Goal: Manage account settings

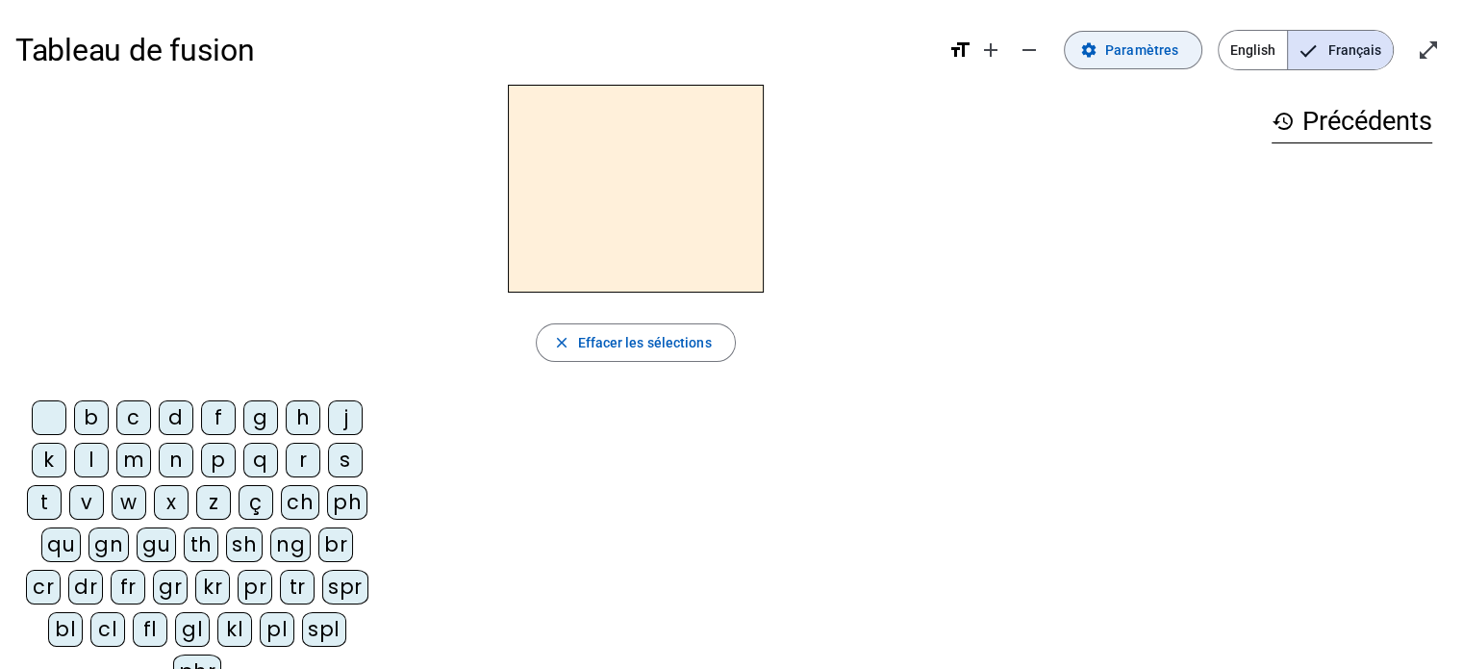
click at [1152, 53] on span "Paramètres" at bounding box center [1141, 49] width 73 height 23
click at [1246, 55] on span "English" at bounding box center [1253, 50] width 68 height 38
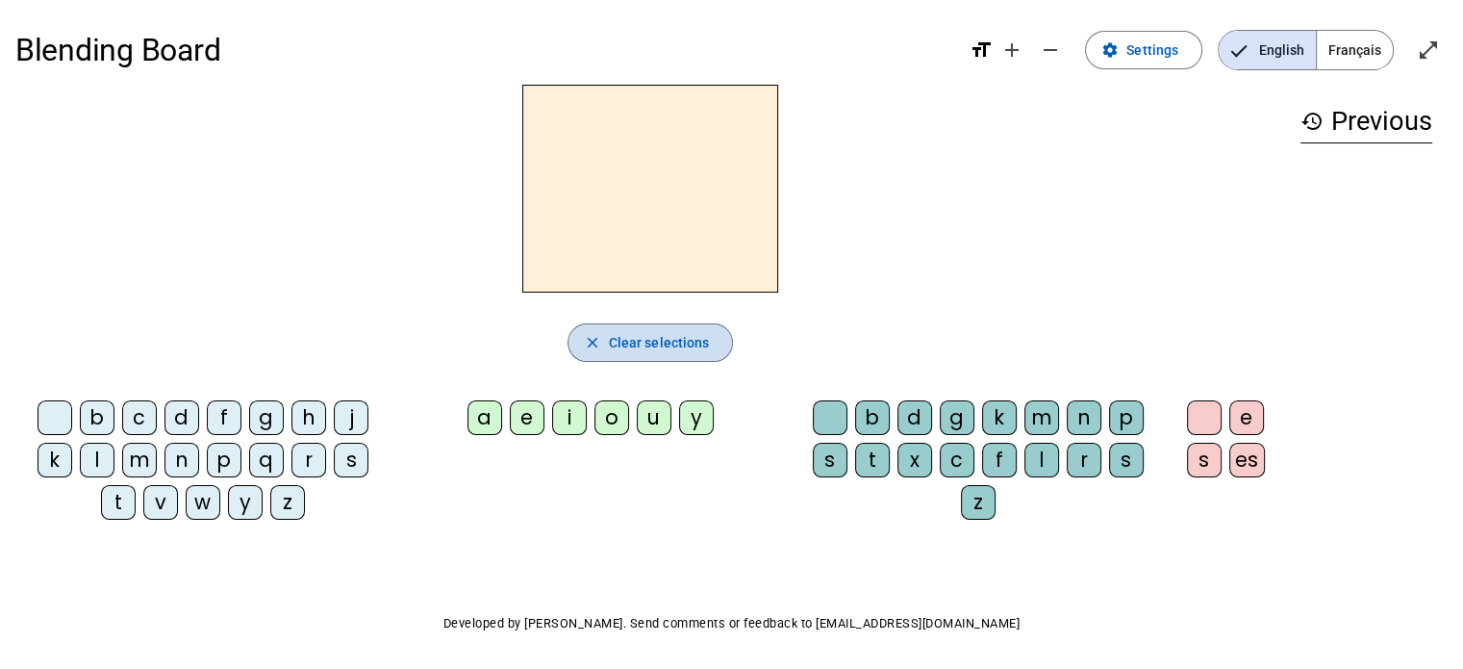
click at [599, 334] on mat-icon "close" at bounding box center [592, 342] width 17 height 17
click at [593, 342] on mat-icon "close" at bounding box center [592, 342] width 17 height 17
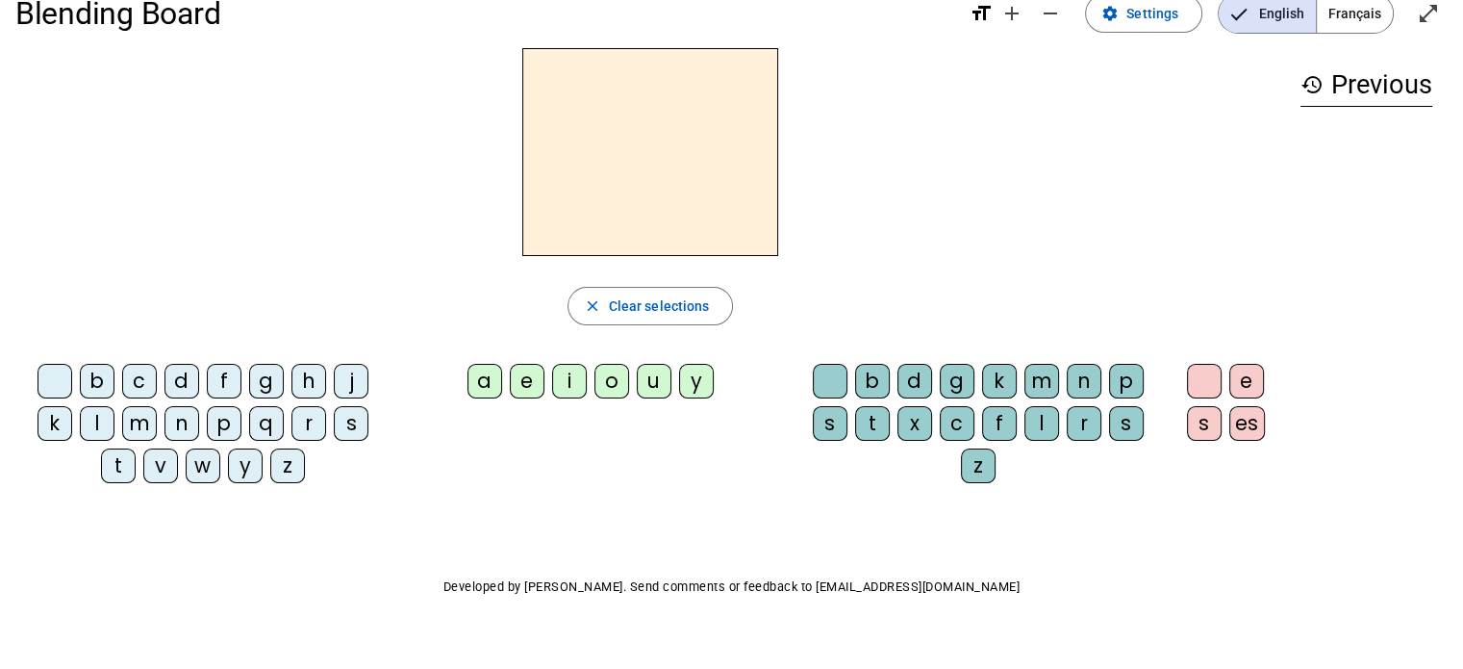
scroll to position [65, 0]
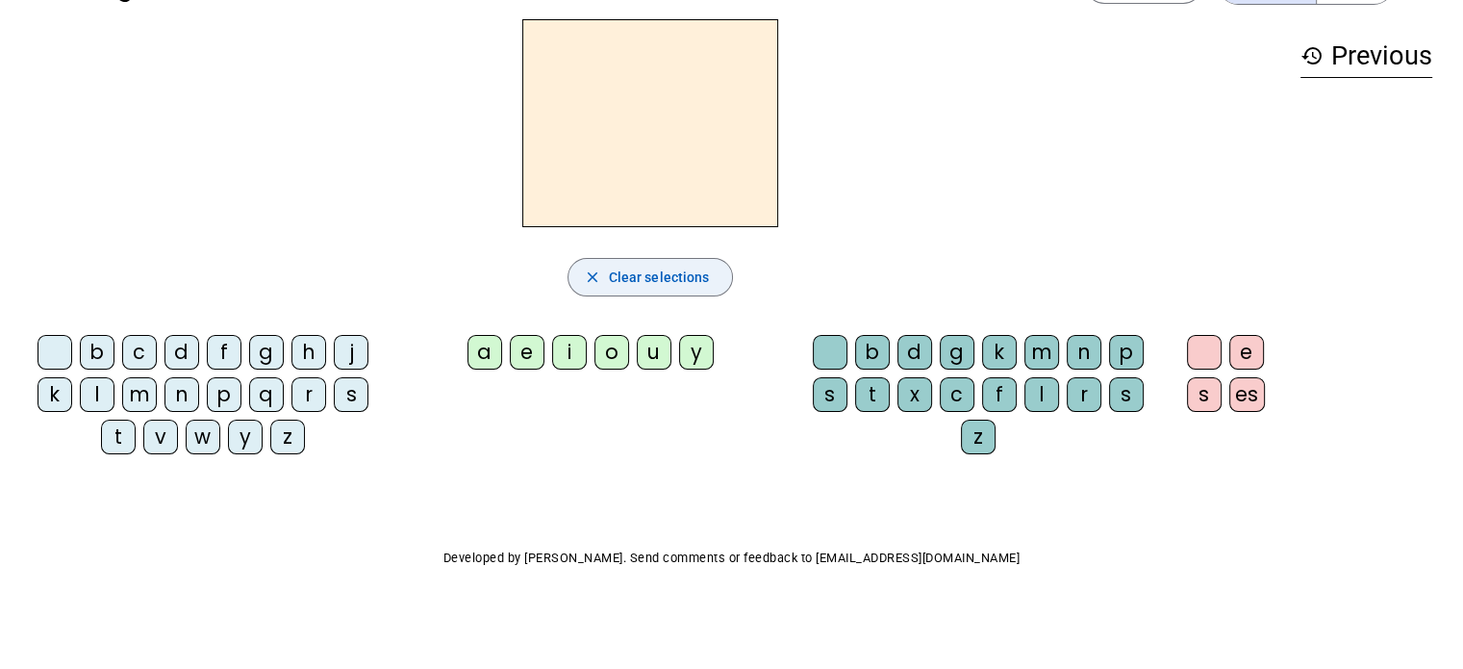
click at [593, 274] on mat-icon "close" at bounding box center [592, 276] width 17 height 17
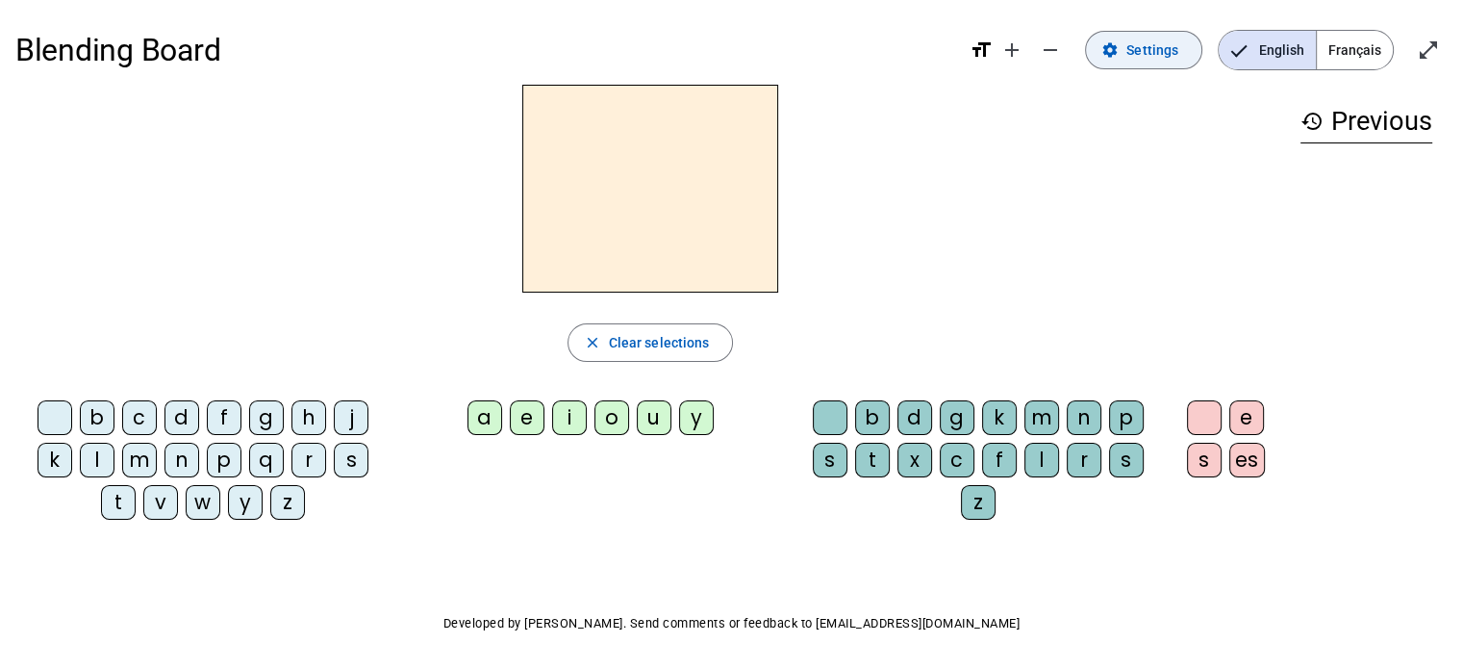
click at [1181, 50] on span at bounding box center [1143, 50] width 115 height 46
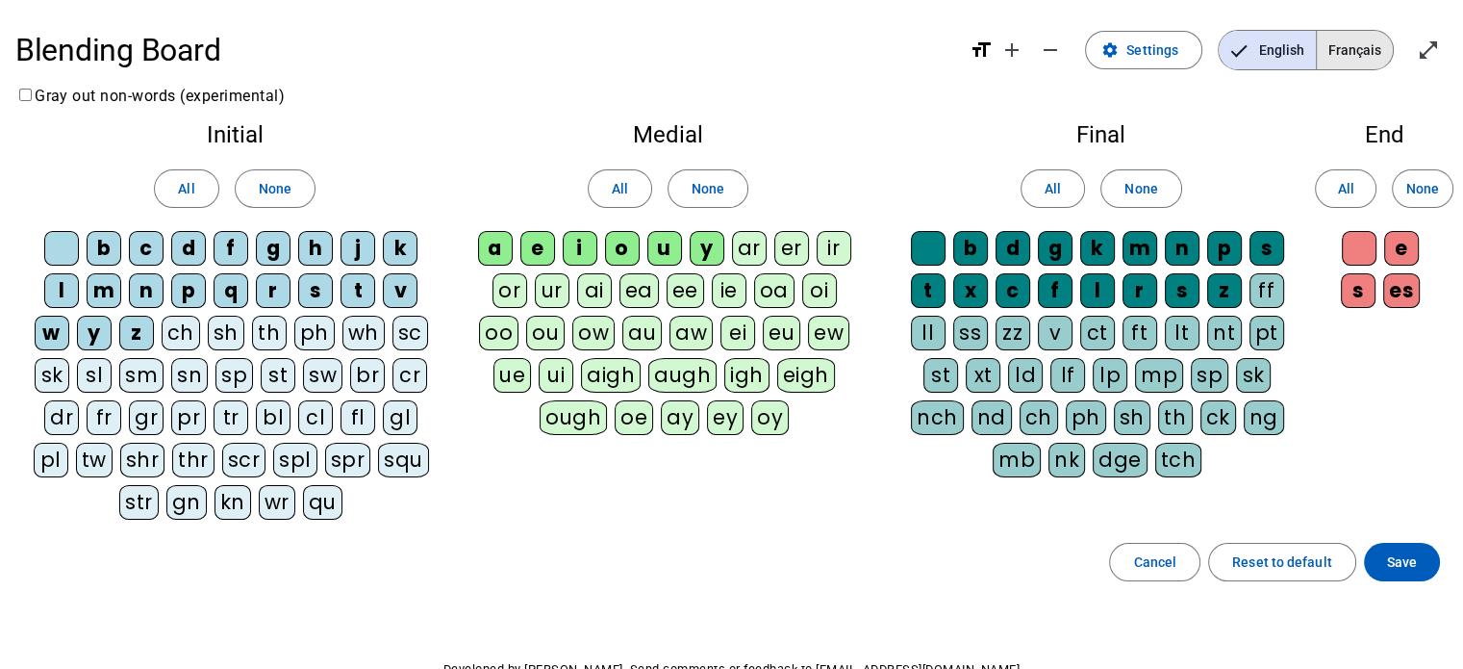
click at [1363, 58] on span "Français" at bounding box center [1355, 50] width 76 height 38
